Goal: Information Seeking & Learning: Understand process/instructions

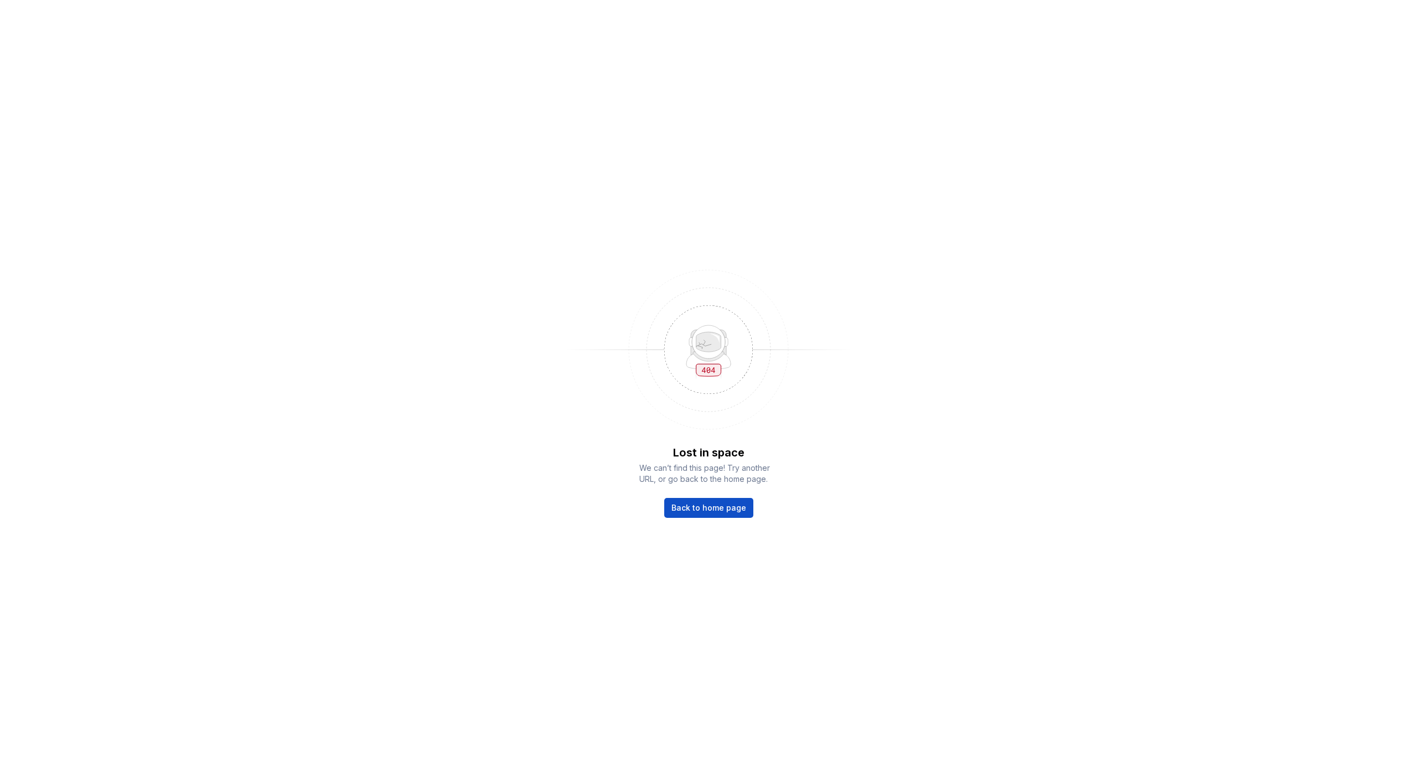
click at [313, 460] on div "Lost in space We can’t find this page! Try another URL, or go back to the home …" at bounding box center [708, 389] width 1417 height 779
